Goal: Navigation & Orientation: Find specific page/section

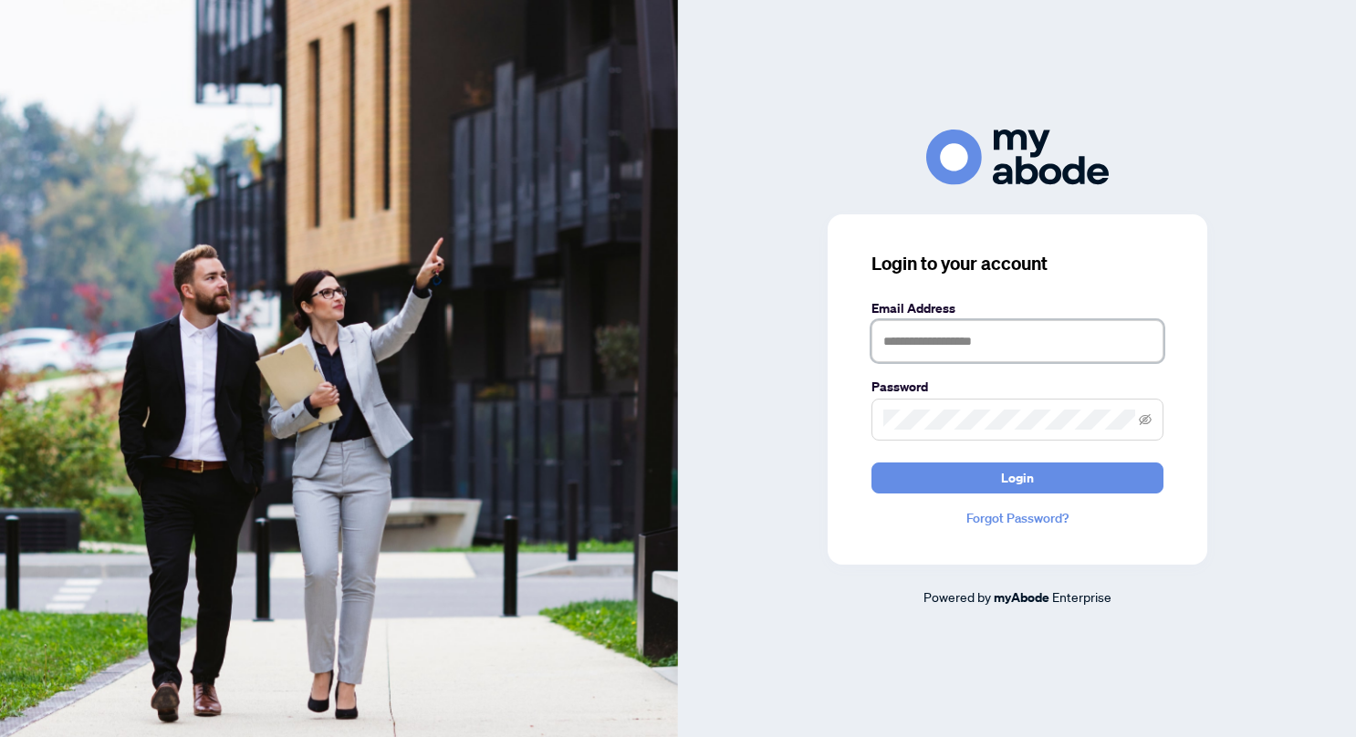
click at [914, 348] on input "text" at bounding box center [1017, 341] width 292 height 42
type input "**********"
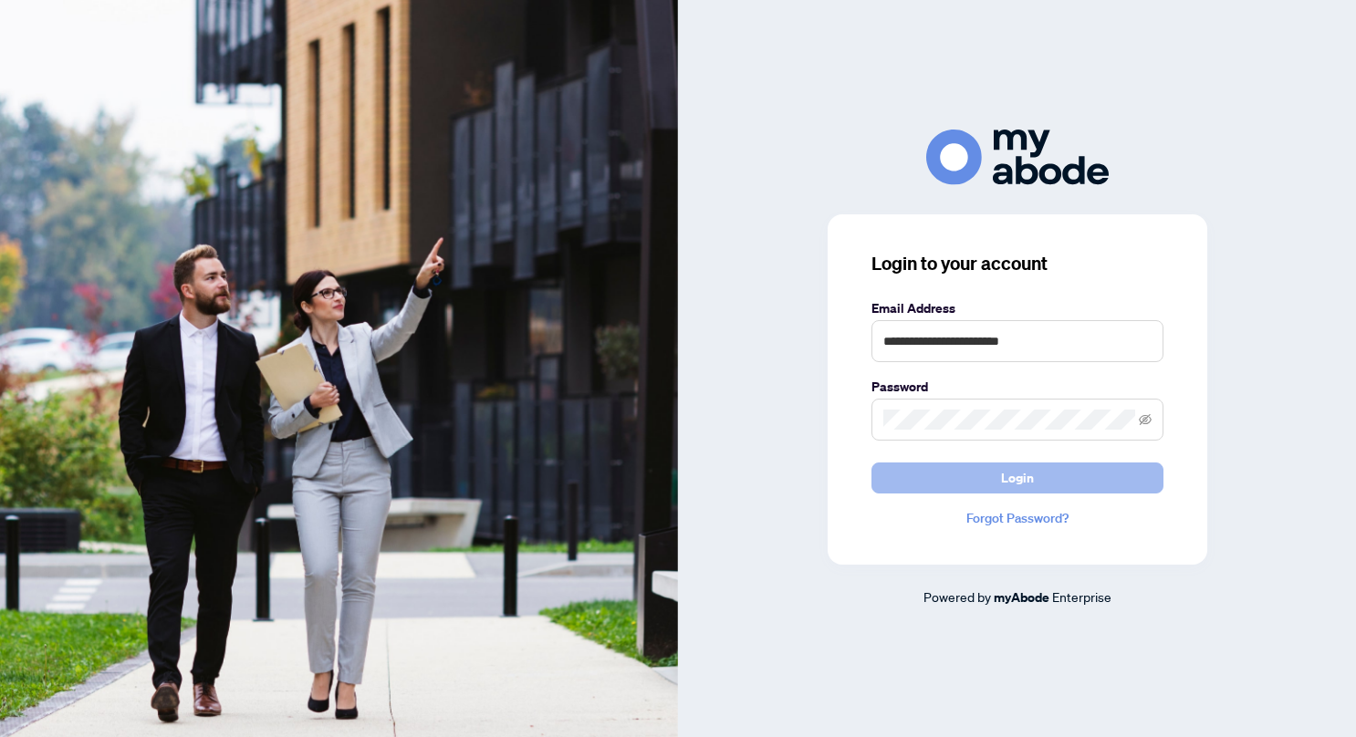
click at [1028, 478] on span "Login" at bounding box center [1017, 477] width 33 height 29
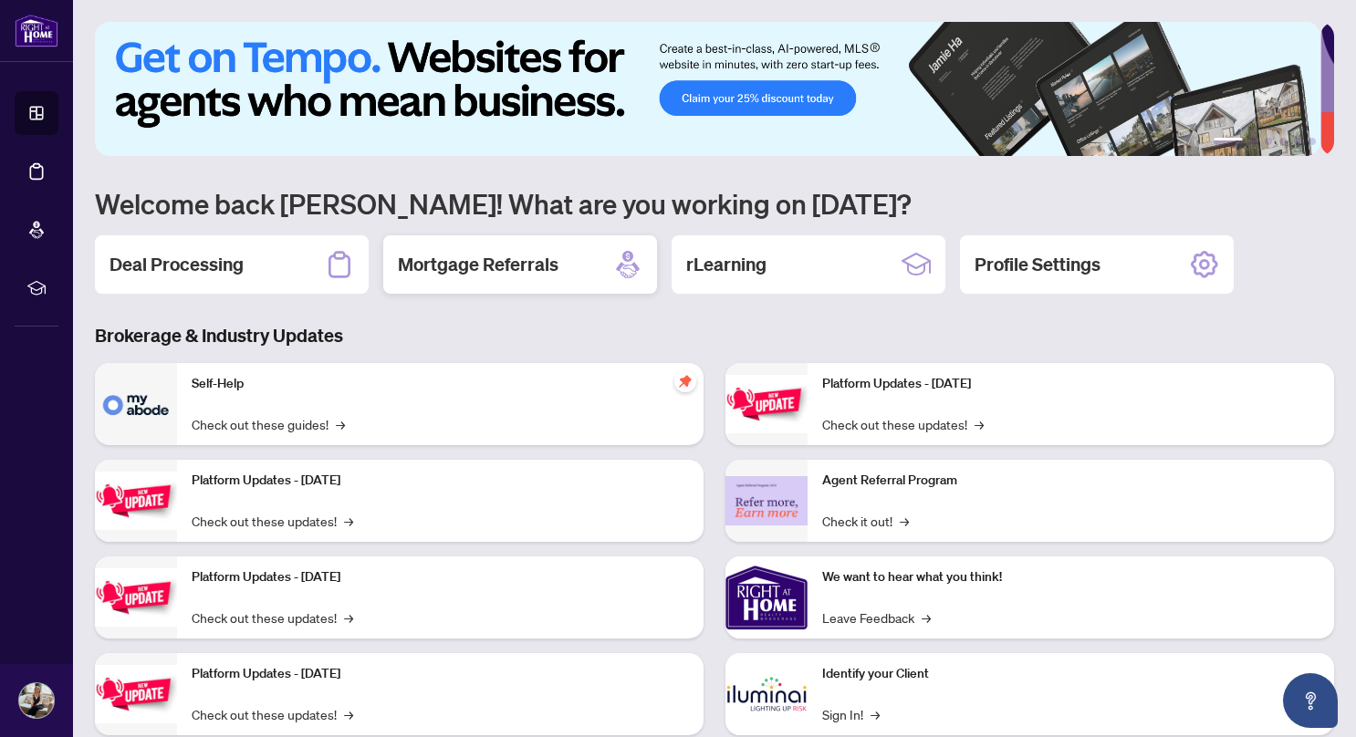
click at [484, 265] on h2 "Mortgage Referrals" at bounding box center [478, 265] width 161 height 26
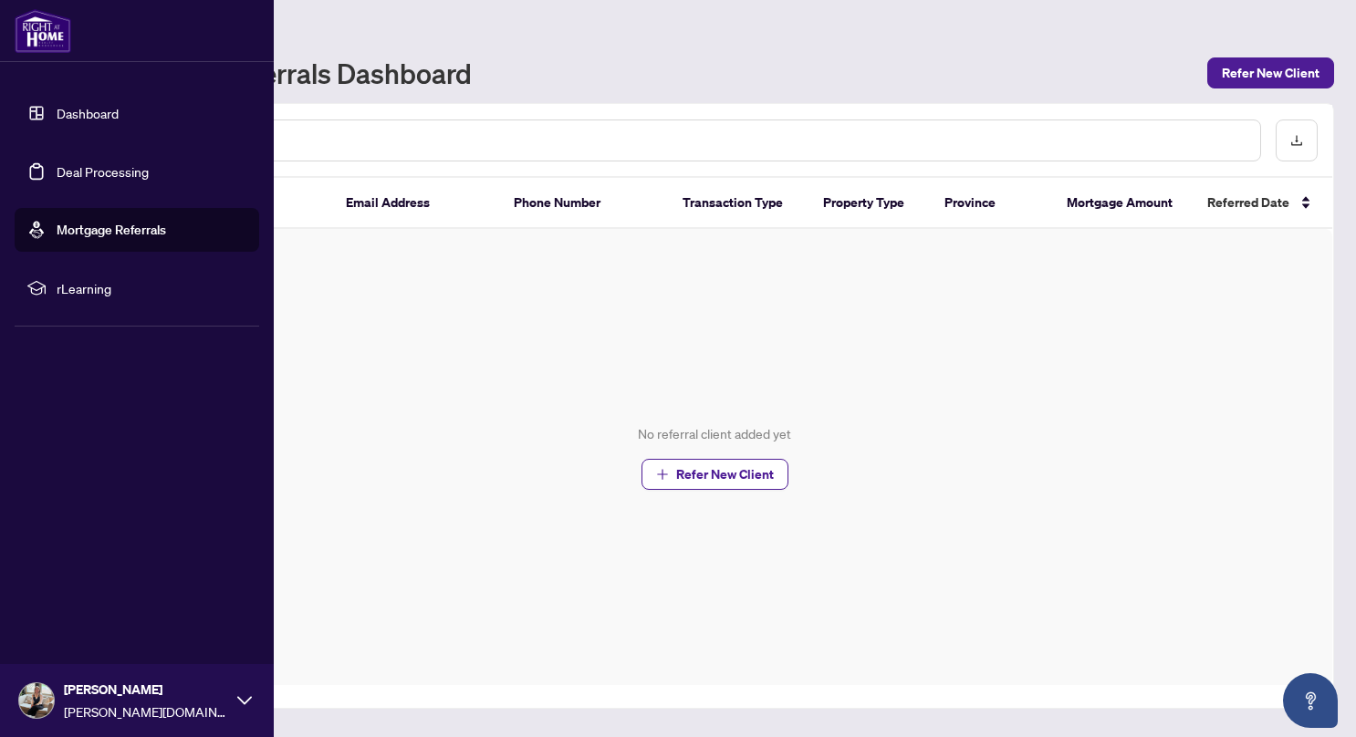
click at [78, 114] on link "Dashboard" at bounding box center [88, 113] width 62 height 16
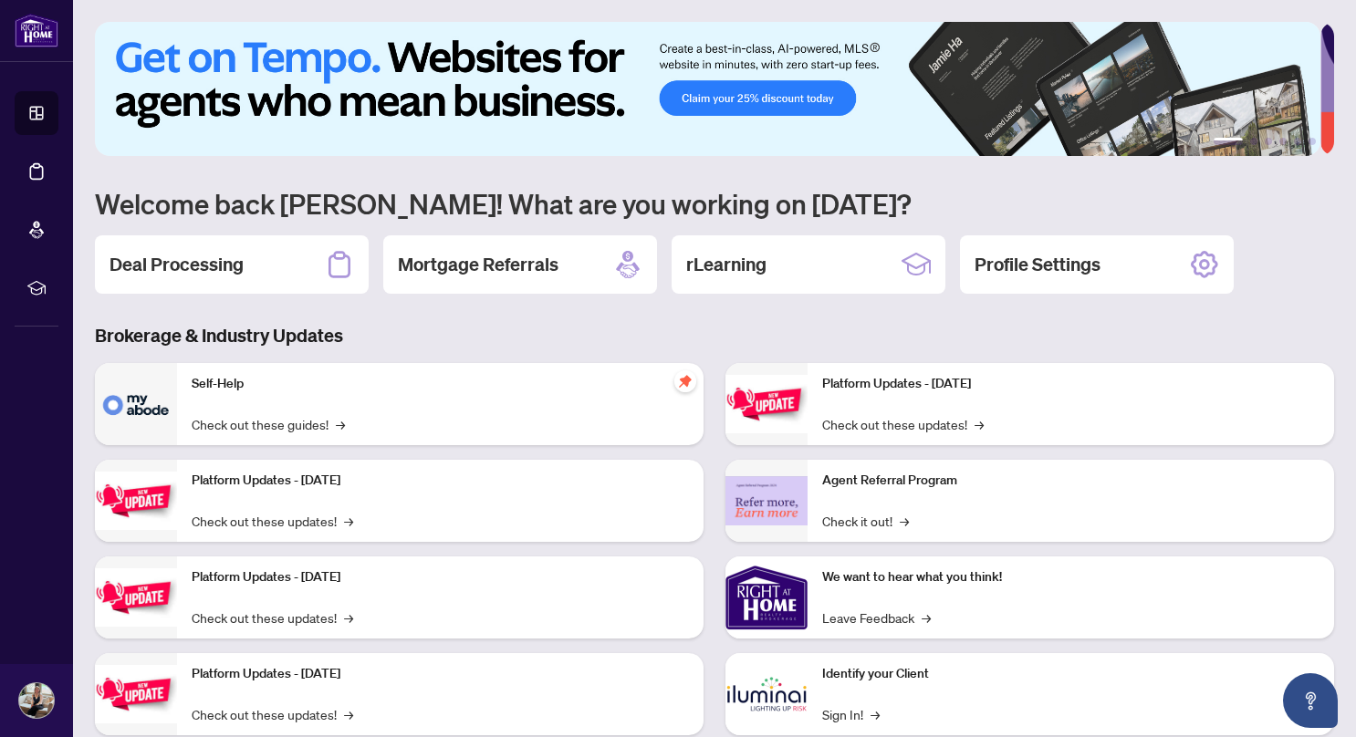
scroll to position [46, 0]
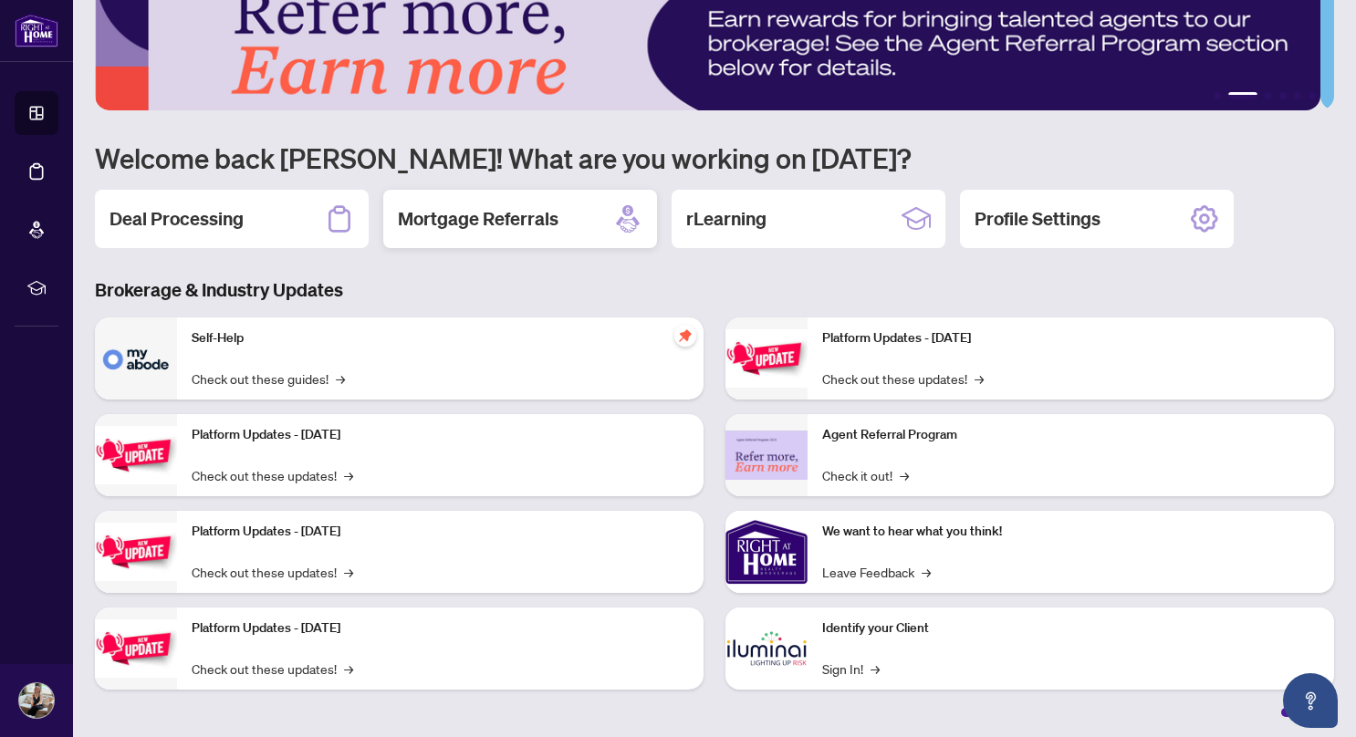
click at [566, 220] on div "Mortgage Referrals" at bounding box center [520, 219] width 274 height 58
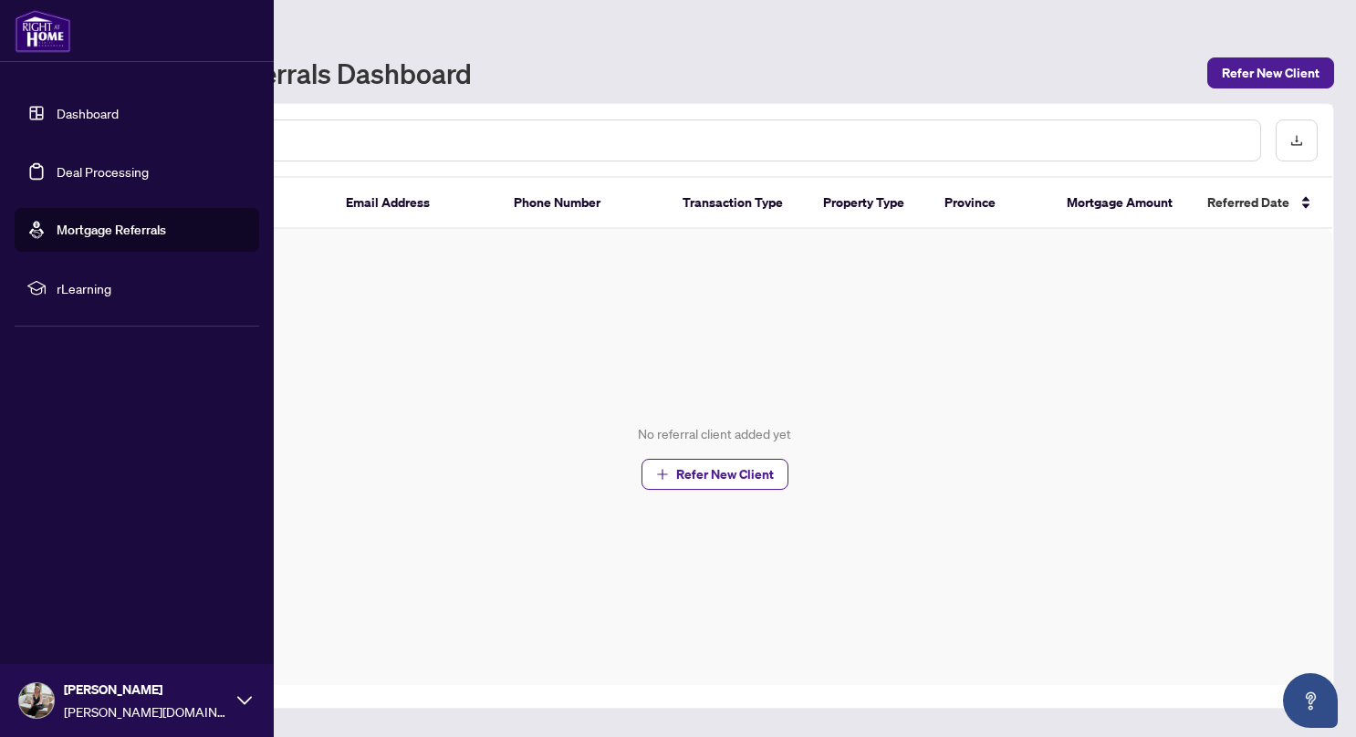
click at [88, 117] on link "Dashboard" at bounding box center [88, 113] width 62 height 16
